Goal: Book appointment/travel/reservation

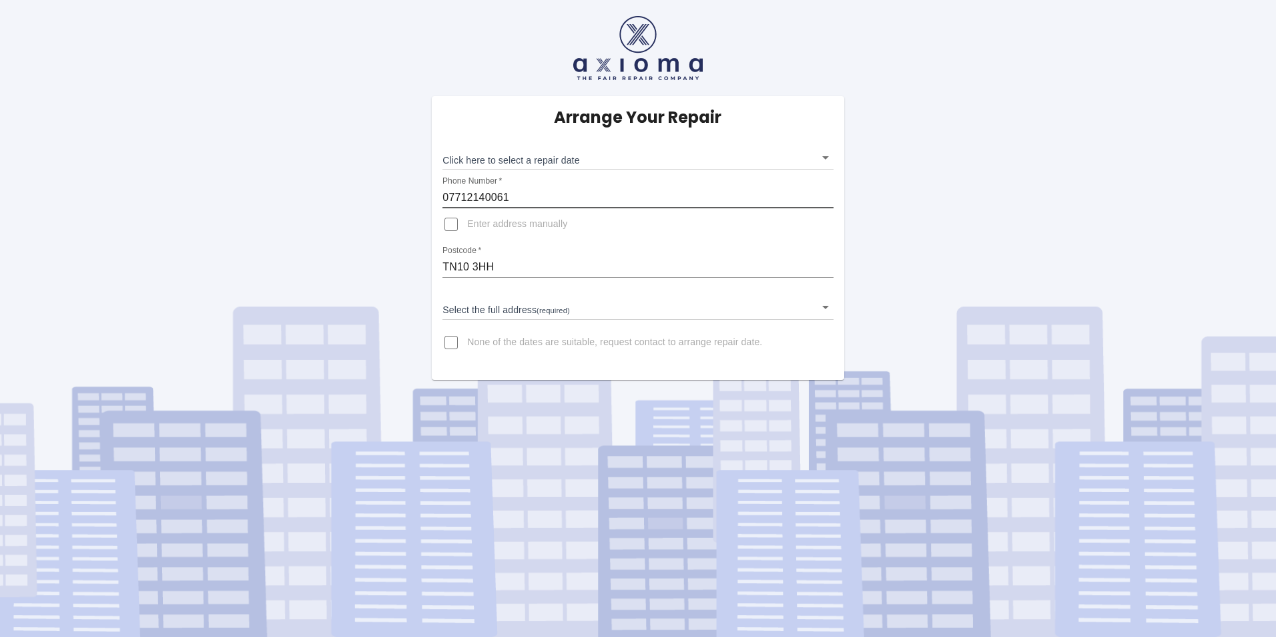
drag, startPoint x: 512, startPoint y: 200, endPoint x: 431, endPoint y: 198, distance: 80.8
click at [431, 198] on div "Arrange Your Repair Click here to select a repair date ​ Phone Number   * 07712…" at bounding box center [638, 238] width 432 height 284
type input "07747847615"
click at [1032, 226] on div "Arrange Your Repair Click here to select a repair date ​ Phone Number   * 07747…" at bounding box center [638, 190] width 1296 height 380
click at [452, 227] on input "Enter address manually" at bounding box center [451, 224] width 32 height 32
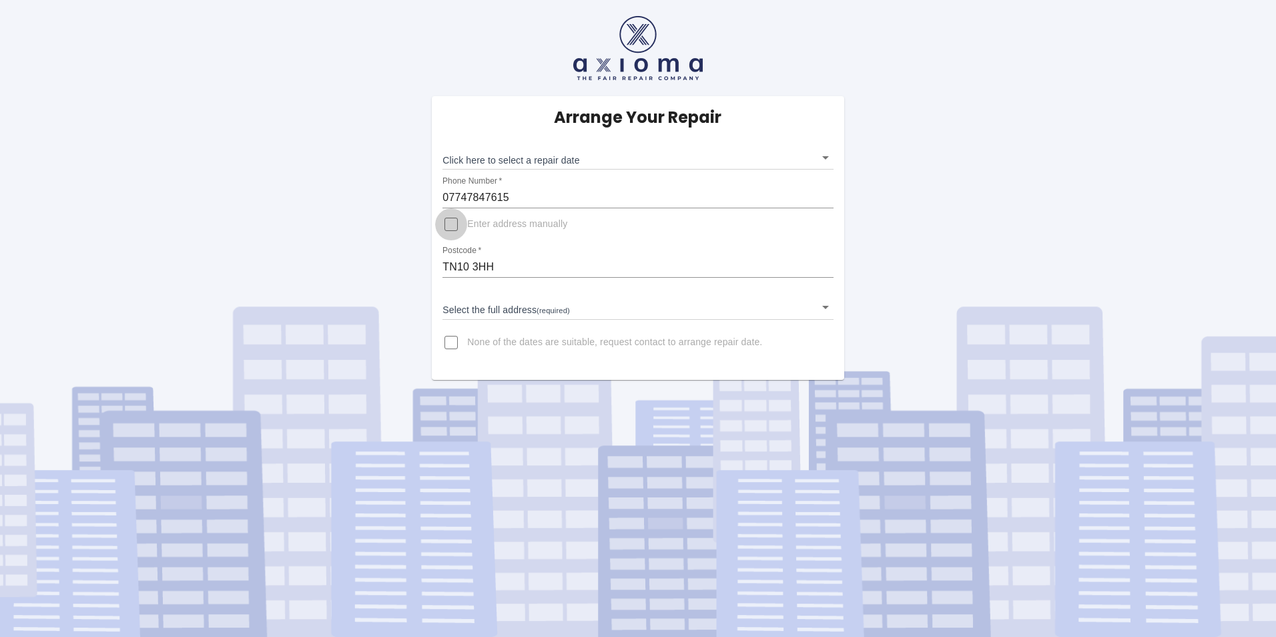
checkbox input "true"
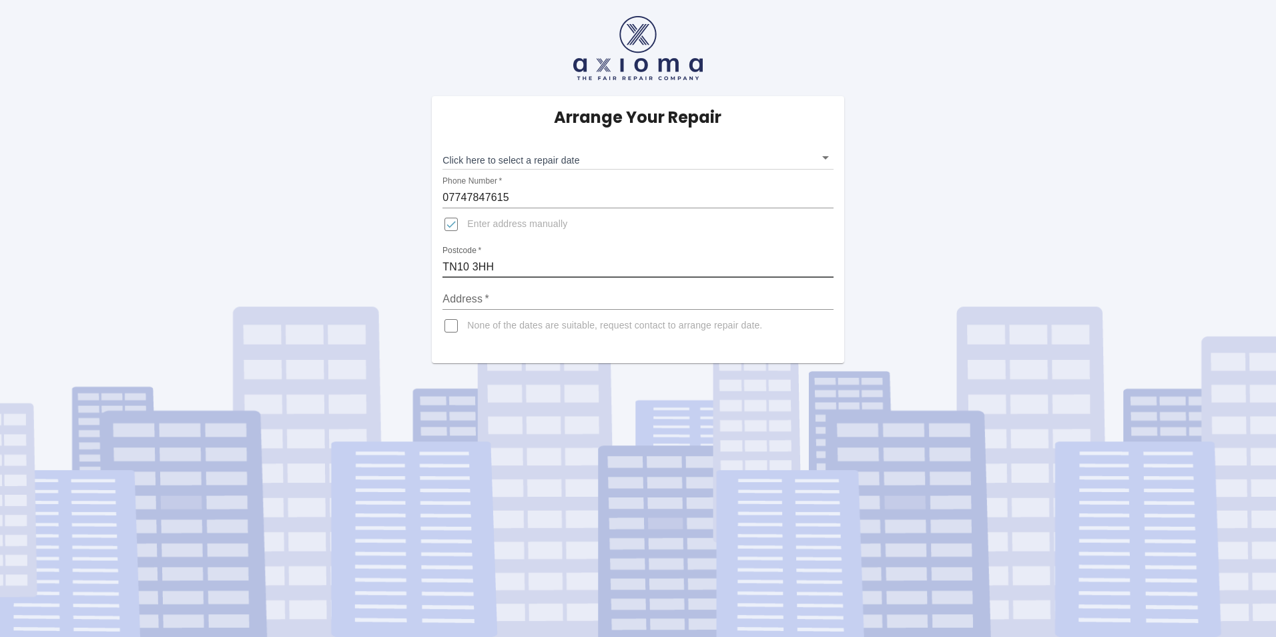
drag, startPoint x: 498, startPoint y: 266, endPoint x: 394, endPoint y: 270, distance: 103.5
click at [394, 270] on div "Arrange Your Repair Click here to select a repair date ​ Phone Number   * 07747…" at bounding box center [638, 181] width 1296 height 363
type input "CR0 7PU"
click at [506, 299] on input "Address   *" at bounding box center [637, 298] width 390 height 21
type input "42 TOWER VIEW"
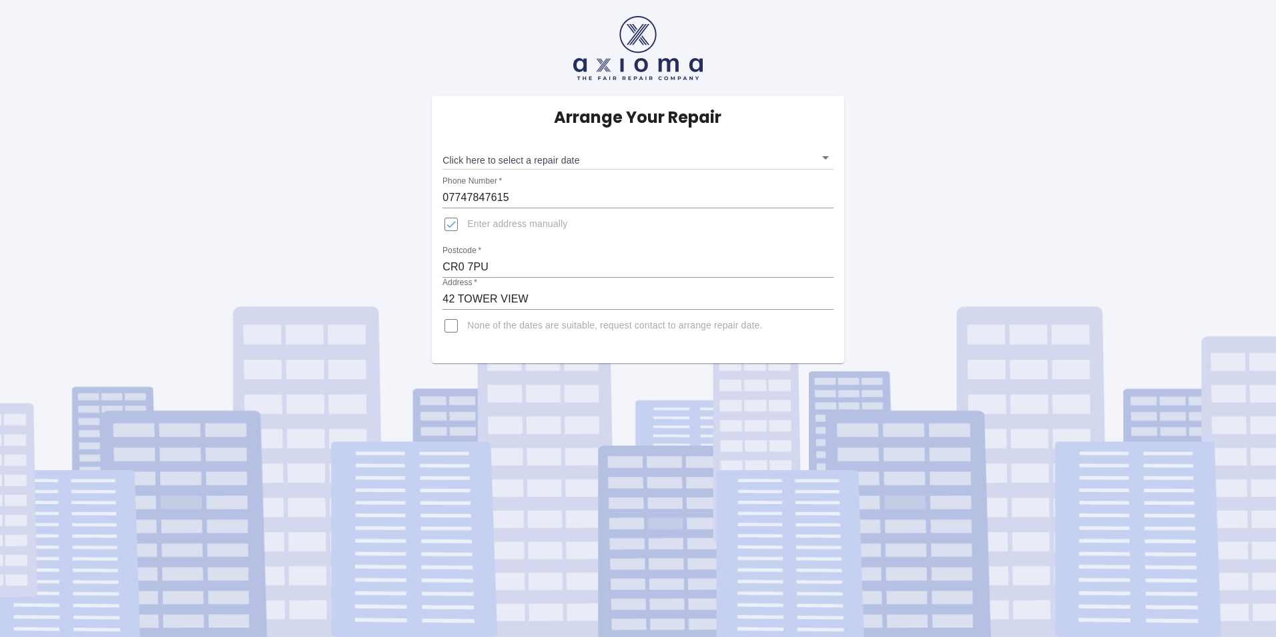
click at [533, 380] on div "Arrange Your Repair Click here to select a repair date ​ Phone Number   * 07747…" at bounding box center [638, 318] width 1276 height 637
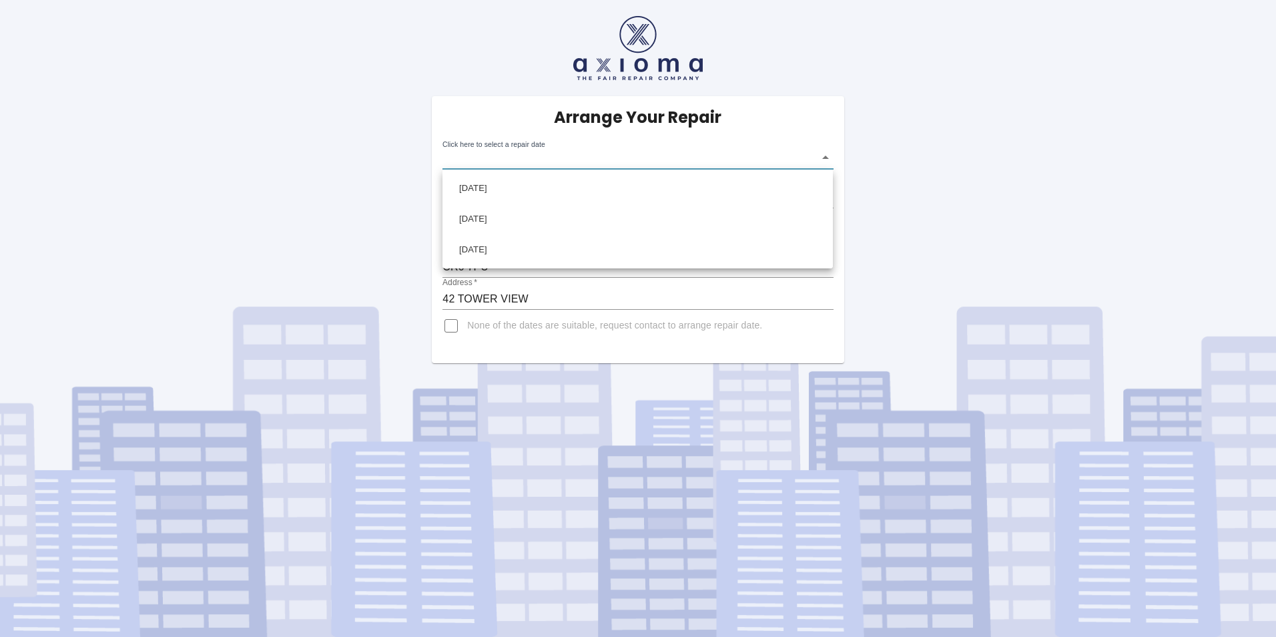
click at [825, 155] on body "Arrange Your Repair Click here to select a repair date ​ Phone Number   * 07747…" at bounding box center [638, 318] width 1276 height 637
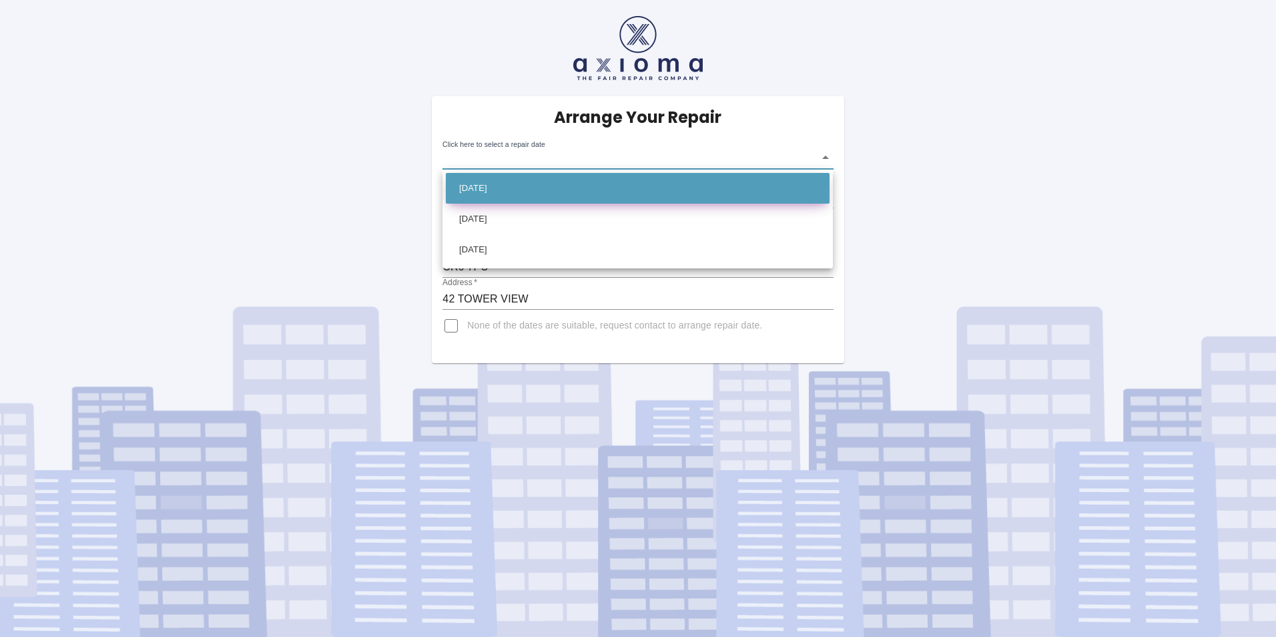
click at [496, 188] on li "[DATE]" at bounding box center [638, 188] width 384 height 31
type input "[DATE]T00:00:00.000Z"
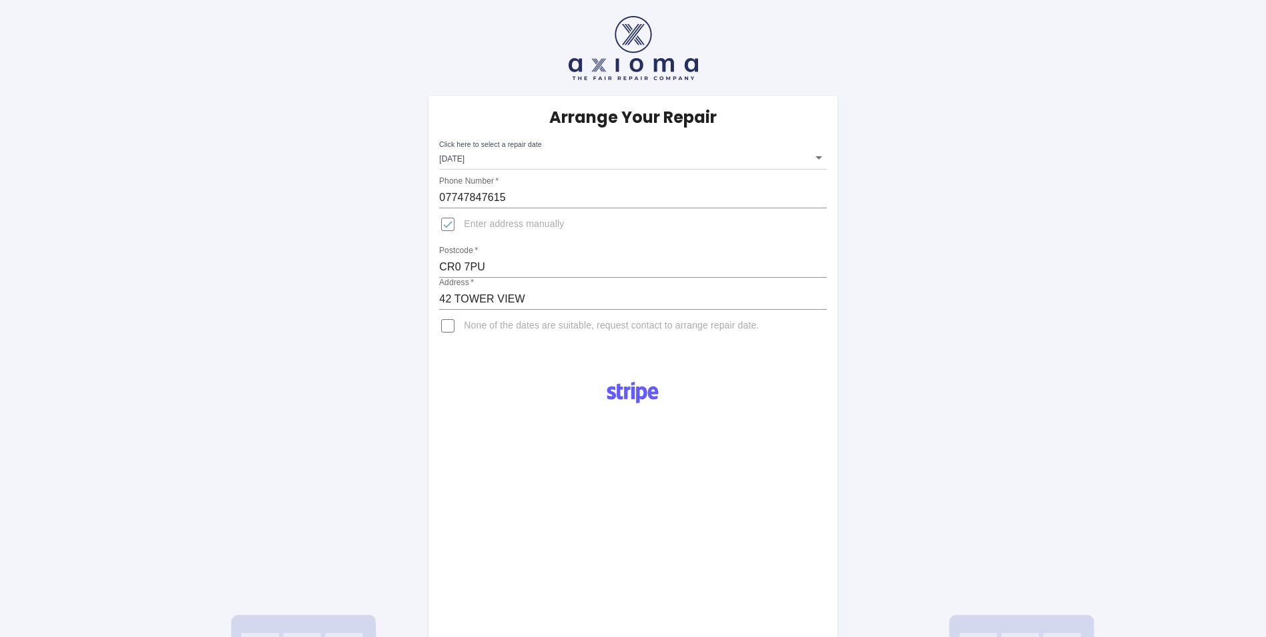
scroll to position [306, 0]
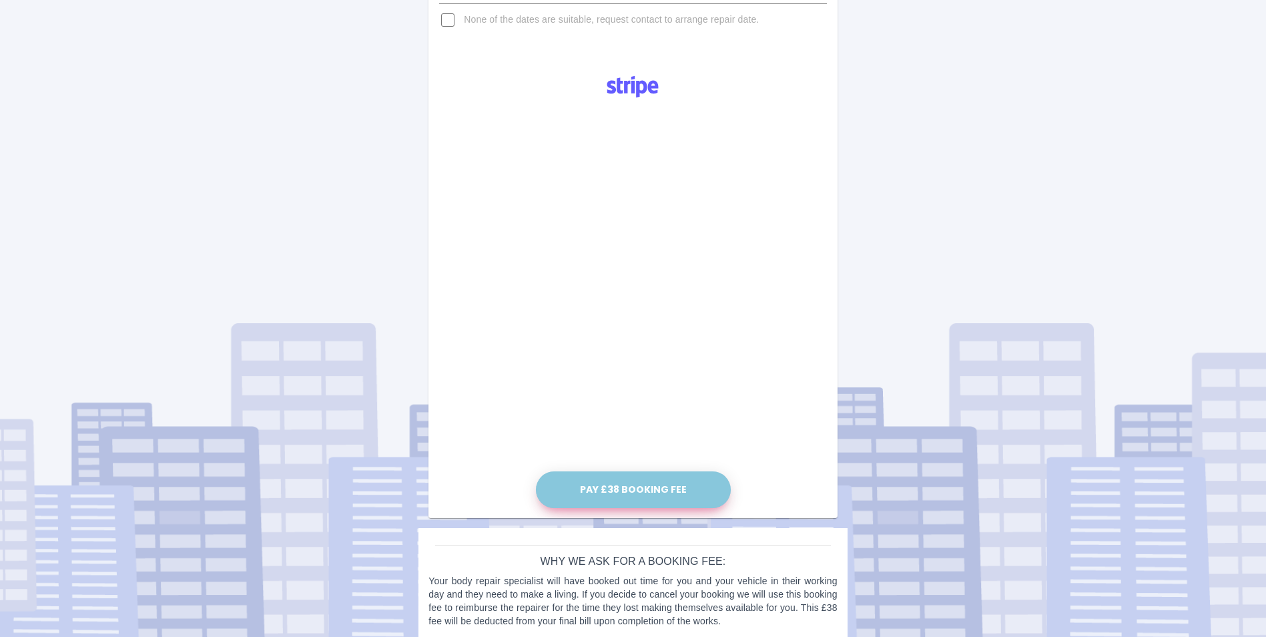
click at [625, 476] on button "Pay £38 Booking Fee" at bounding box center [633, 489] width 195 height 37
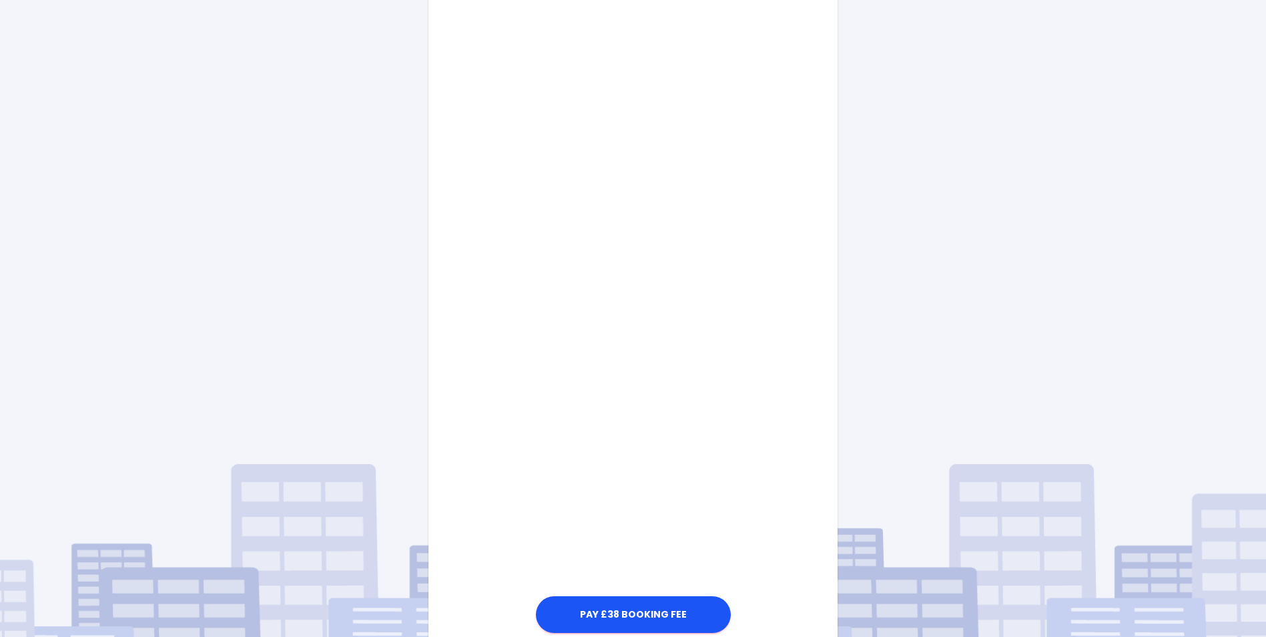
scroll to position [594, 0]
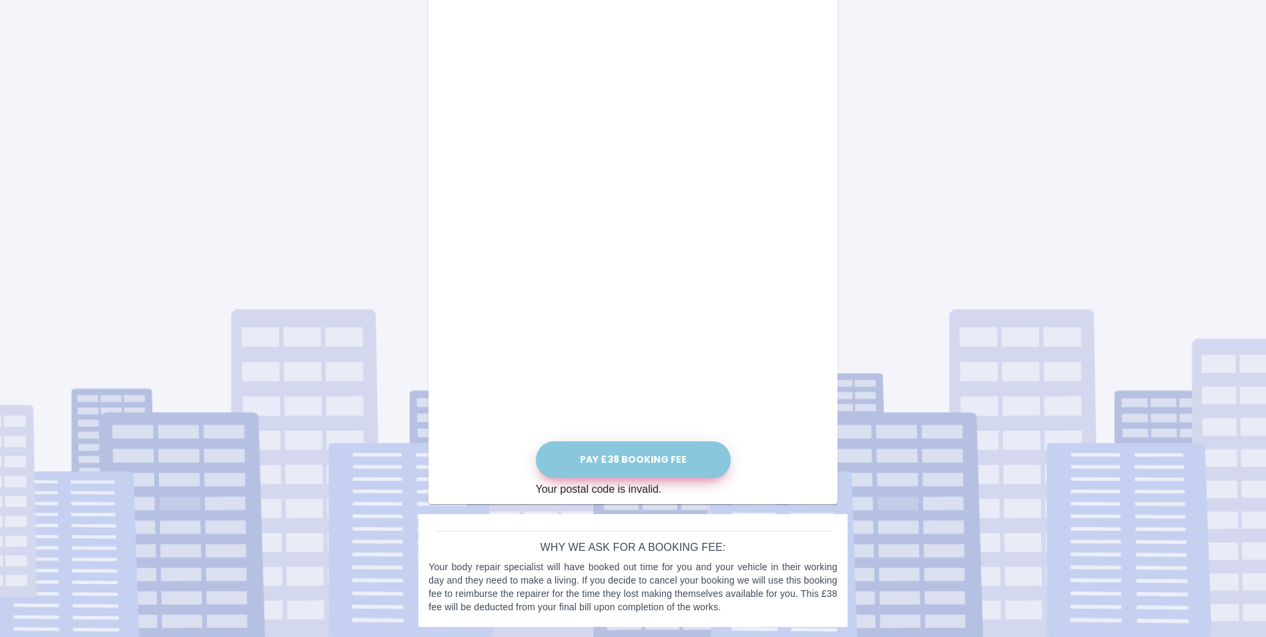
click at [621, 457] on button "Pay £38 Booking Fee" at bounding box center [633, 459] width 195 height 37
